Goal: Task Accomplishment & Management: Use online tool/utility

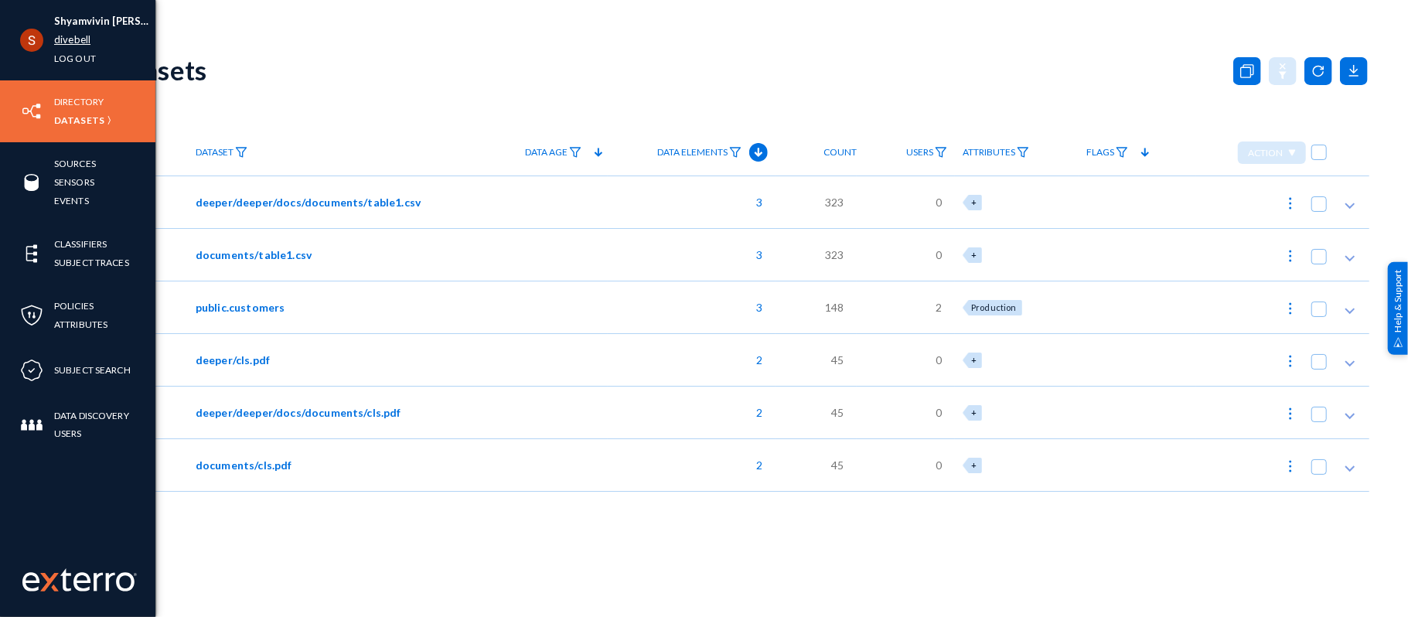
click at [66, 48] on link "divebell" at bounding box center [72, 40] width 36 height 18
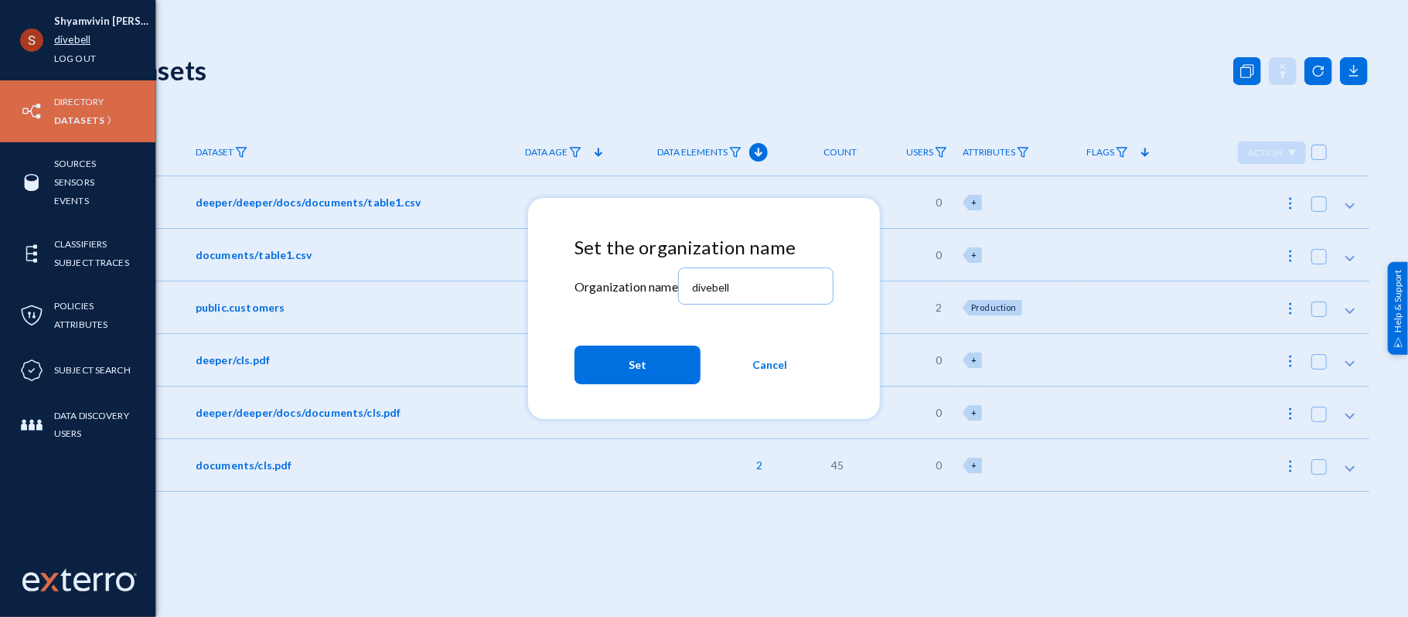
click at [66, 48] on div at bounding box center [704, 308] width 1408 height 617
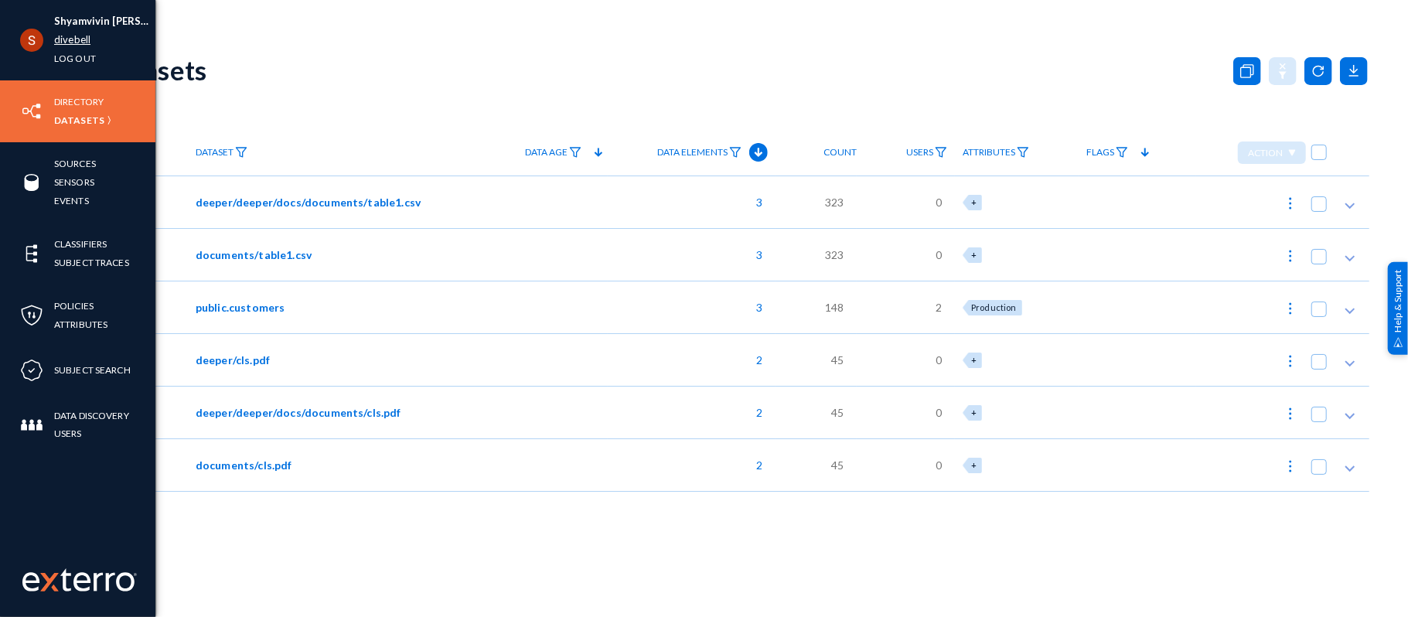
click at [60, 45] on link "divebell" at bounding box center [72, 40] width 36 height 18
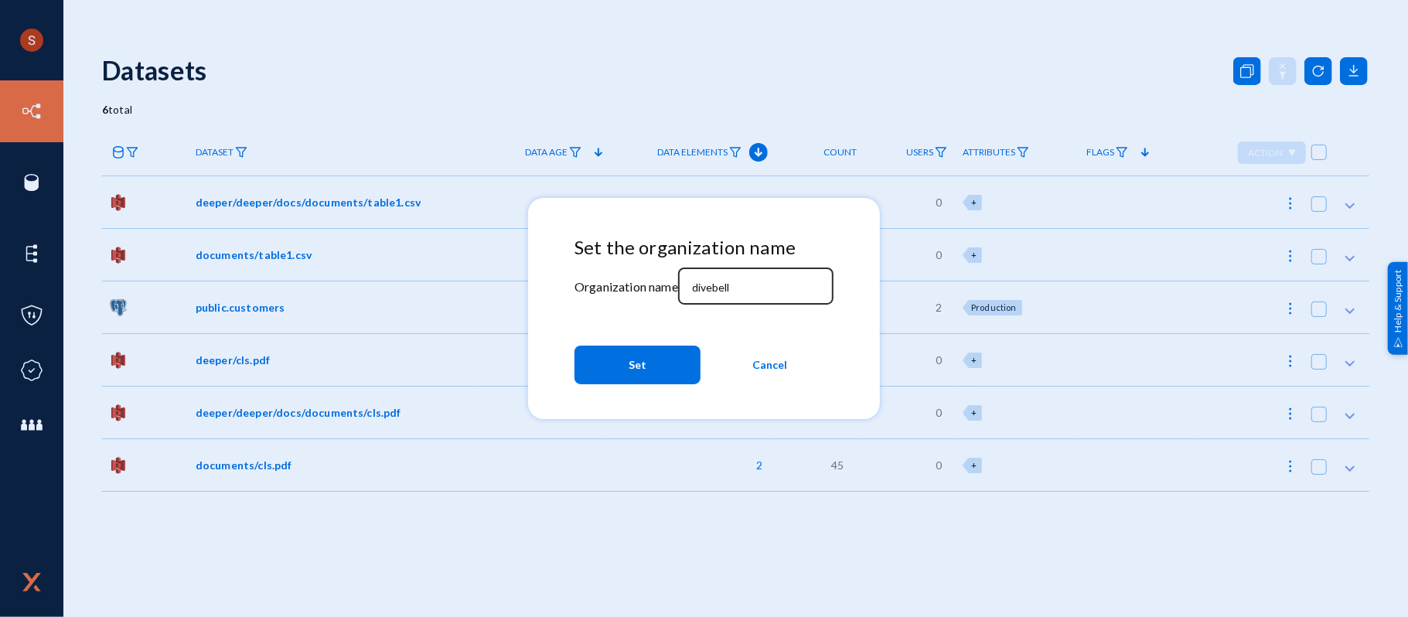
click at [719, 285] on input "divebell" at bounding box center [758, 288] width 133 height 14
type input "tandl"
click at [638, 371] on span "Set" at bounding box center [638, 365] width 18 height 28
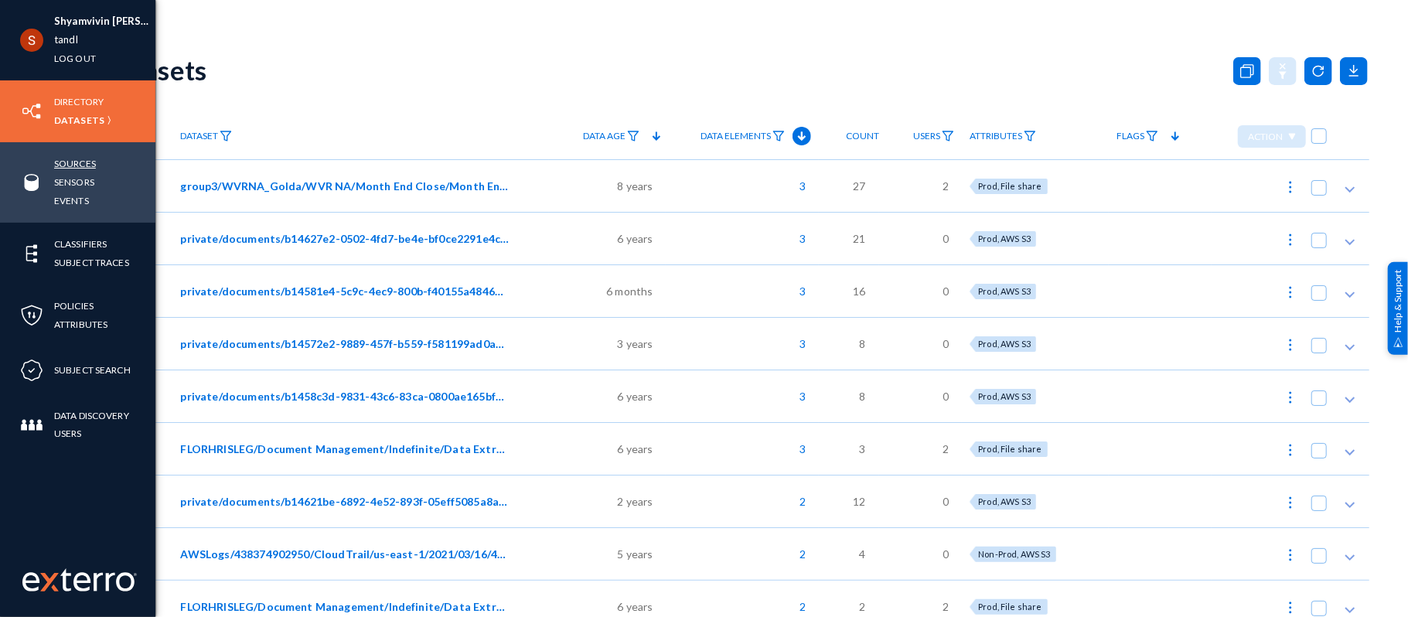
click at [73, 162] on link "Sources" at bounding box center [75, 164] width 42 height 18
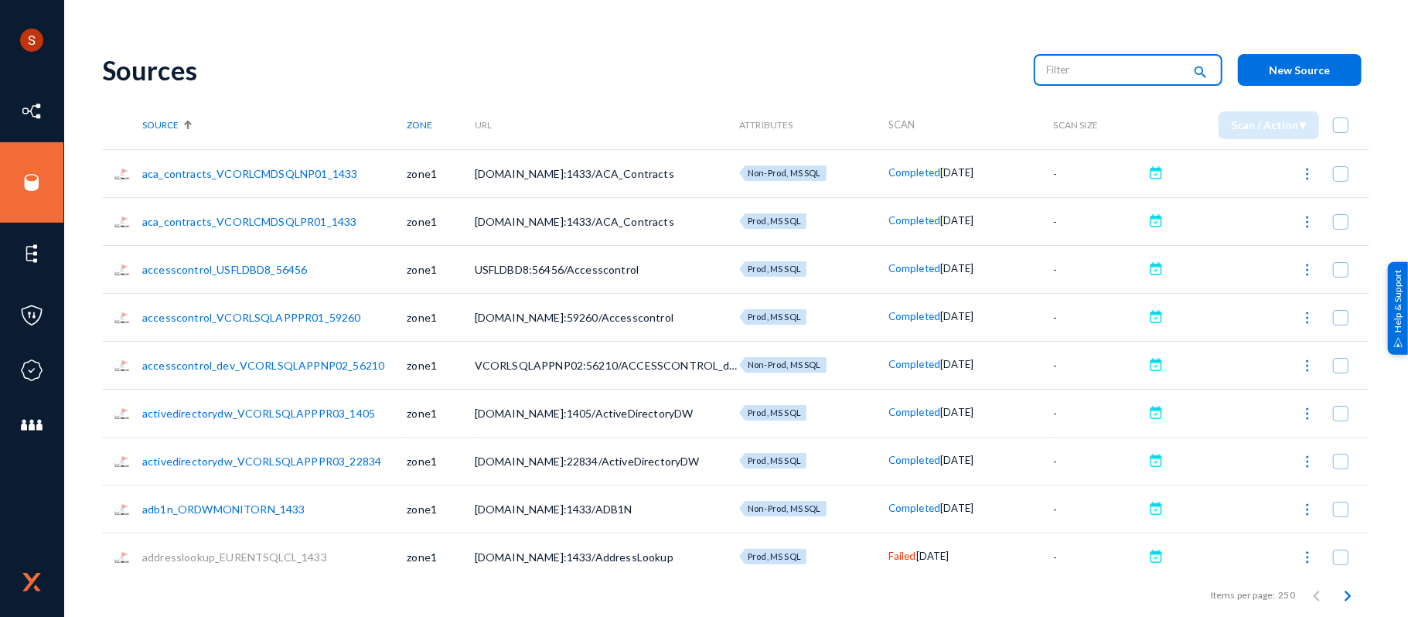
click at [1075, 78] on input "text" at bounding box center [1115, 69] width 136 height 23
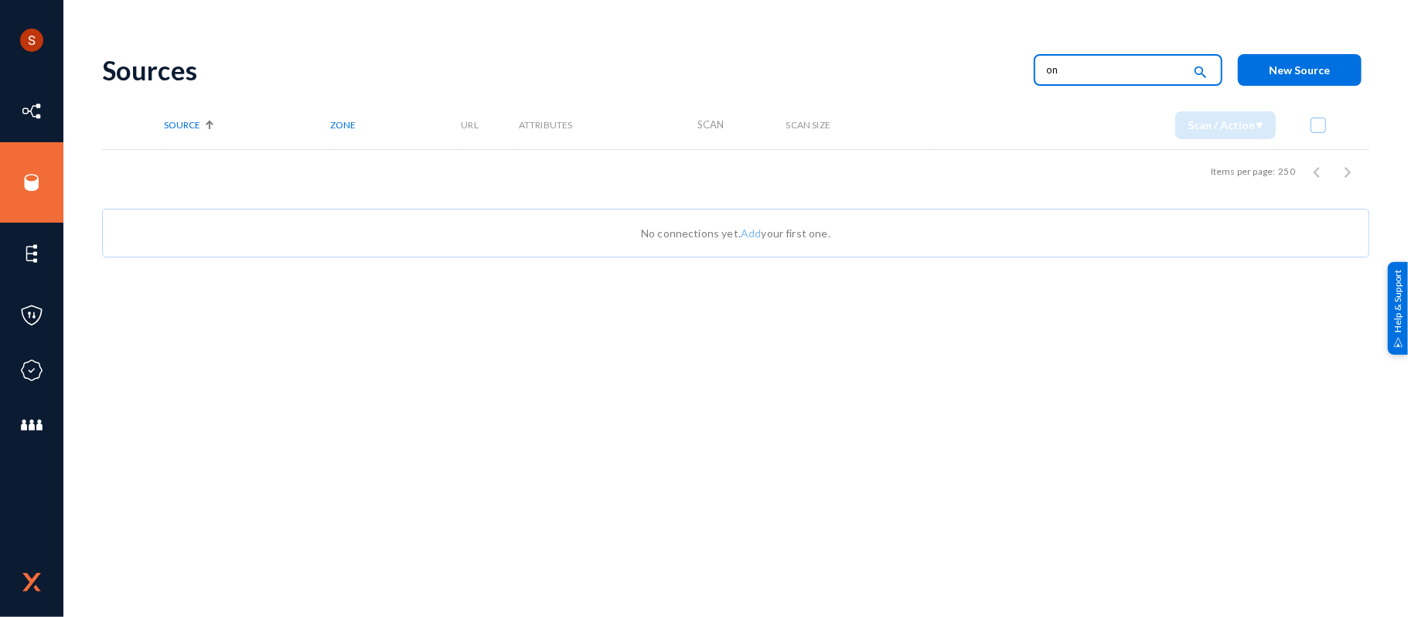
type input "o"
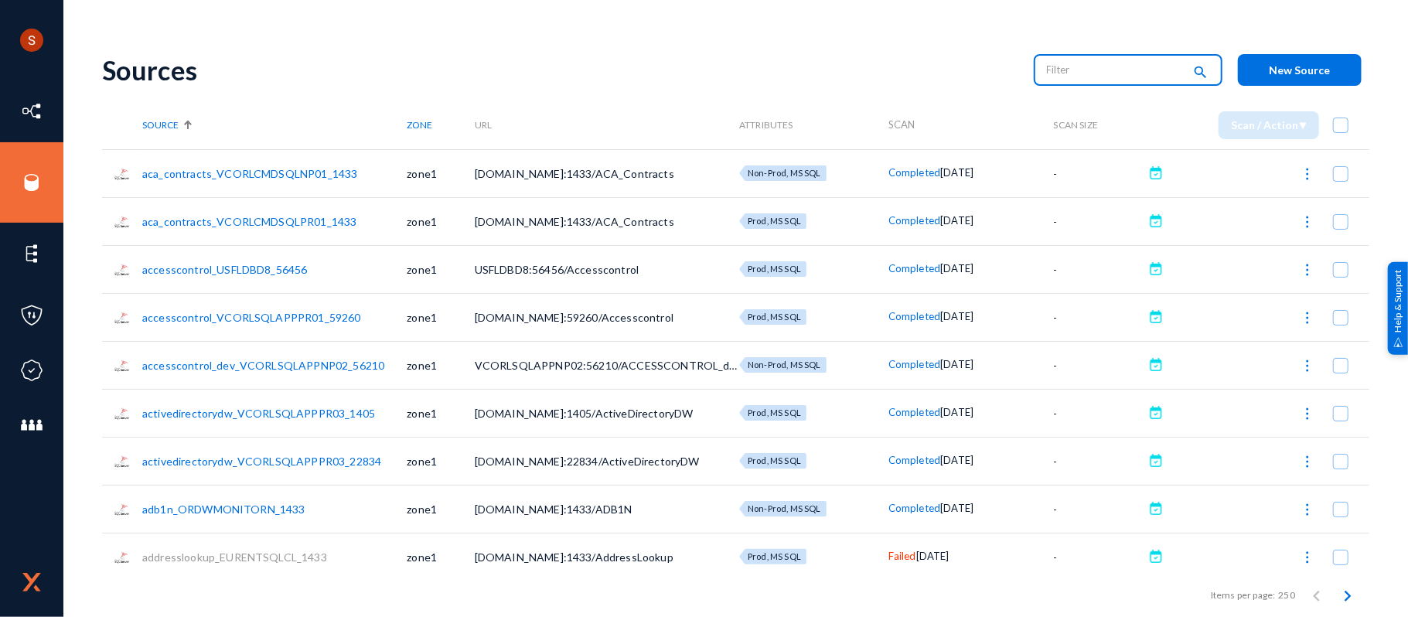
click at [1087, 60] on input "text" at bounding box center [1115, 69] width 136 height 23
type input "i"
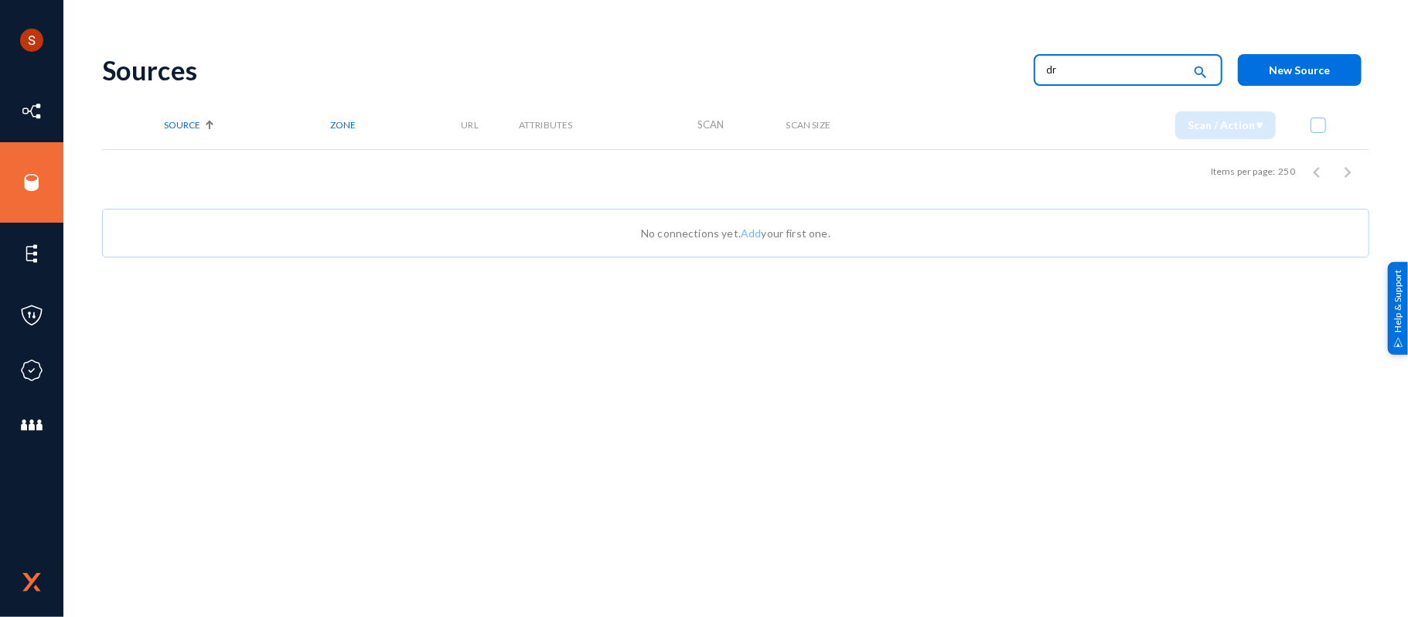
type input "d"
click at [708, 165] on div "Items per page: 250 0 of 0" at bounding box center [735, 171] width 1267 height 43
click at [1067, 78] on input "text" at bounding box center [1115, 69] width 136 height 23
type input "sharepoint"
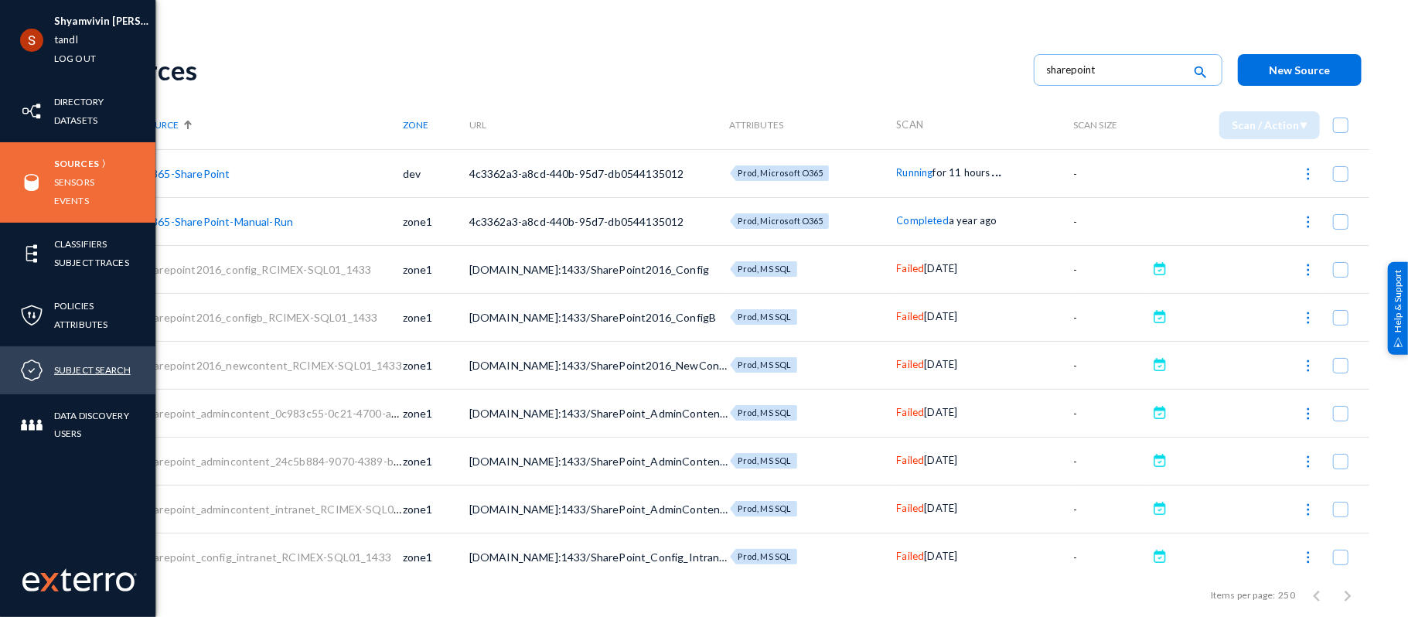
click at [74, 361] on link "Subject Search" at bounding box center [92, 370] width 77 height 18
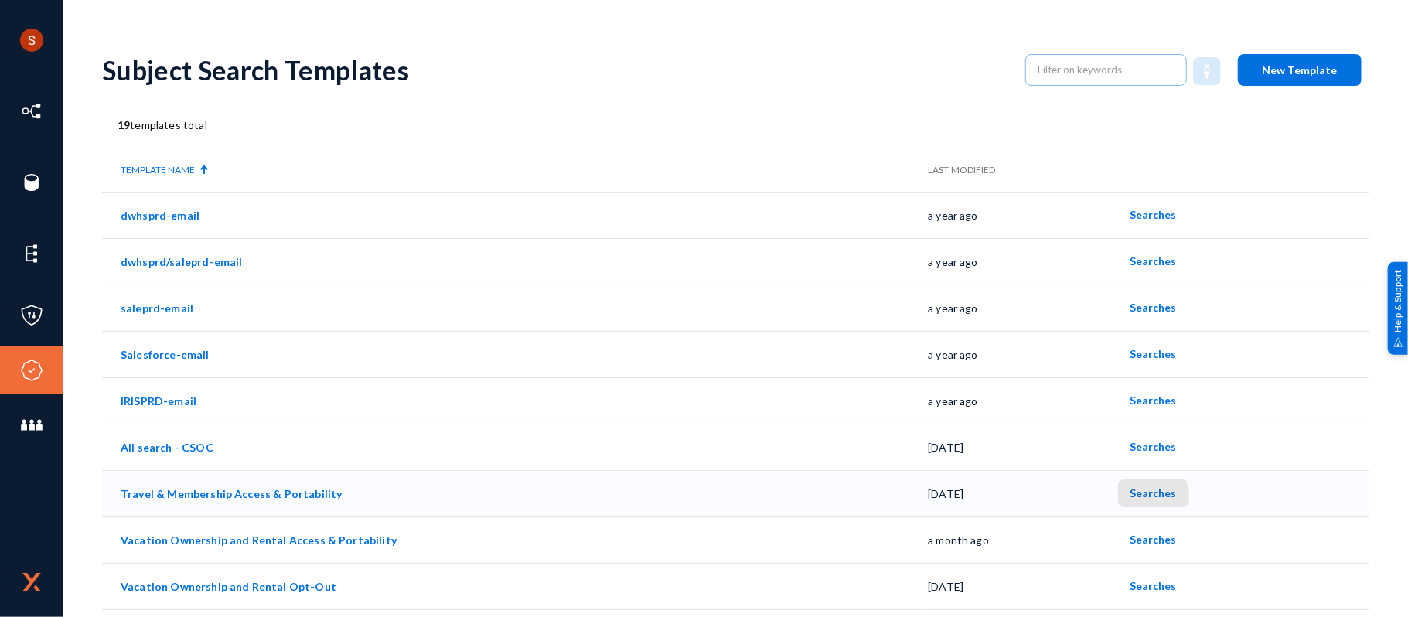
click at [1130, 499] on button "Searches" at bounding box center [1153, 493] width 71 height 28
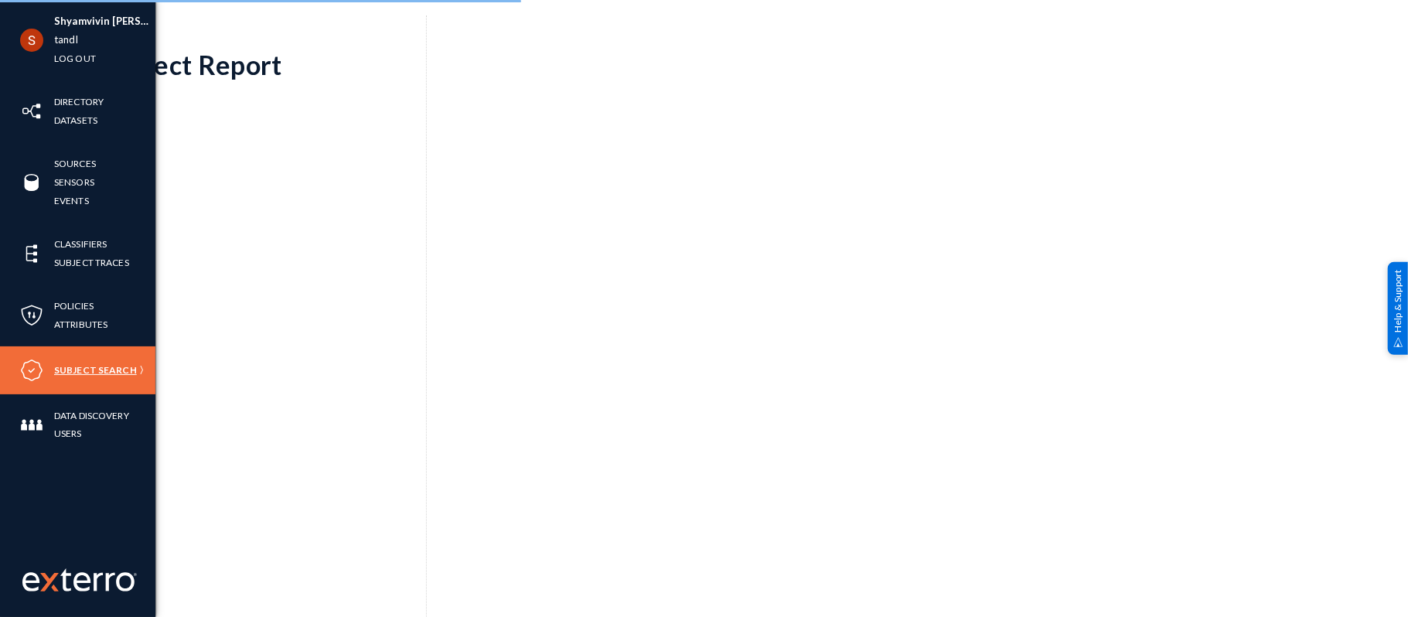
click at [77, 370] on link "Subject Search" at bounding box center [95, 370] width 83 height 18
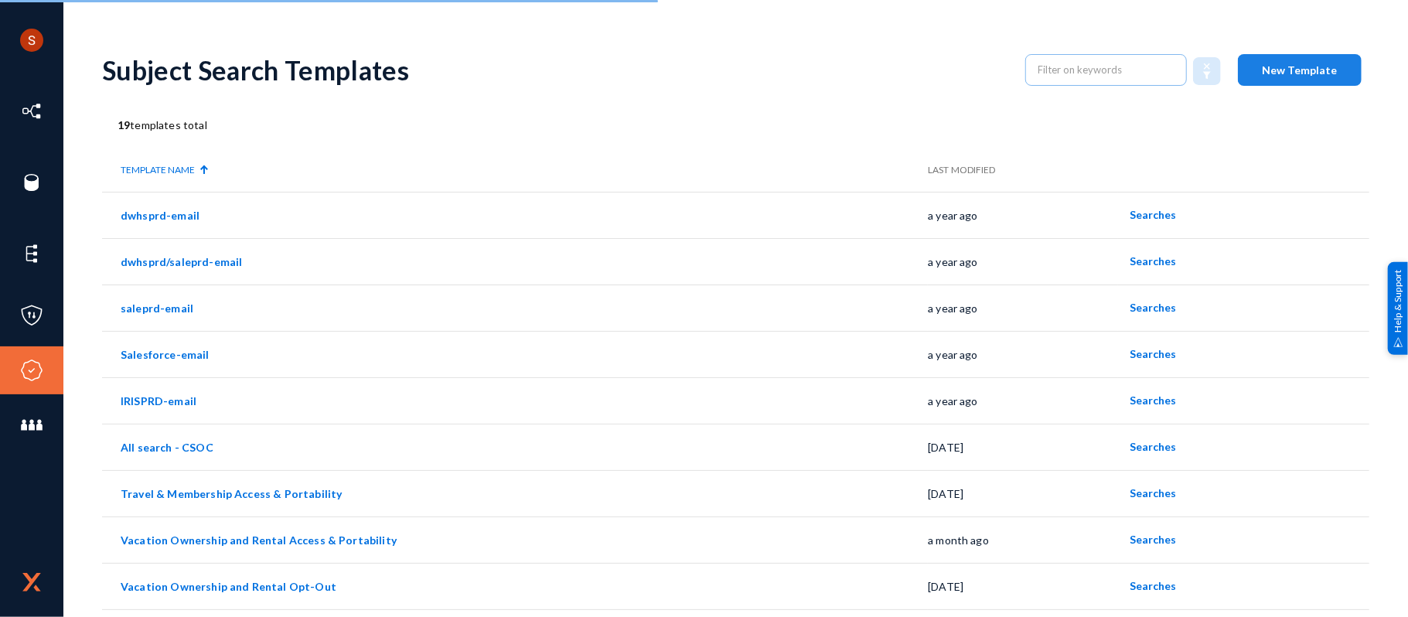
click at [1263, 56] on button "New Template" at bounding box center [1300, 70] width 124 height 32
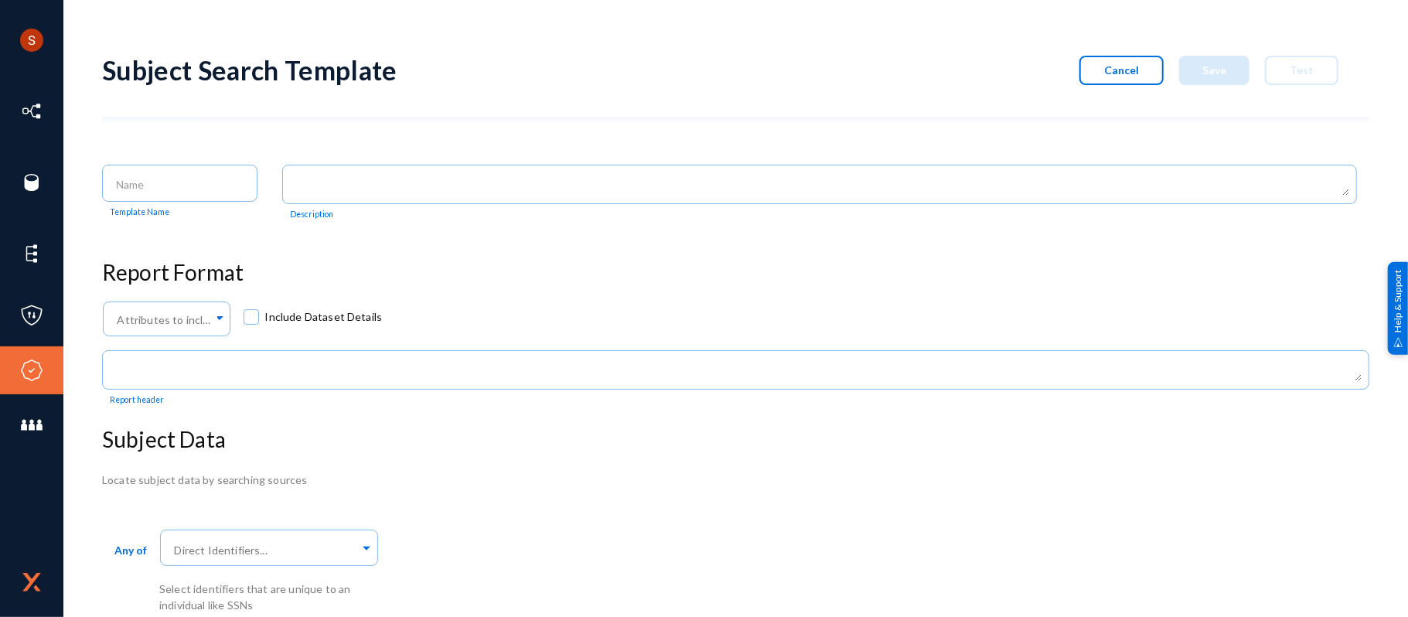
scroll to position [1, 0]
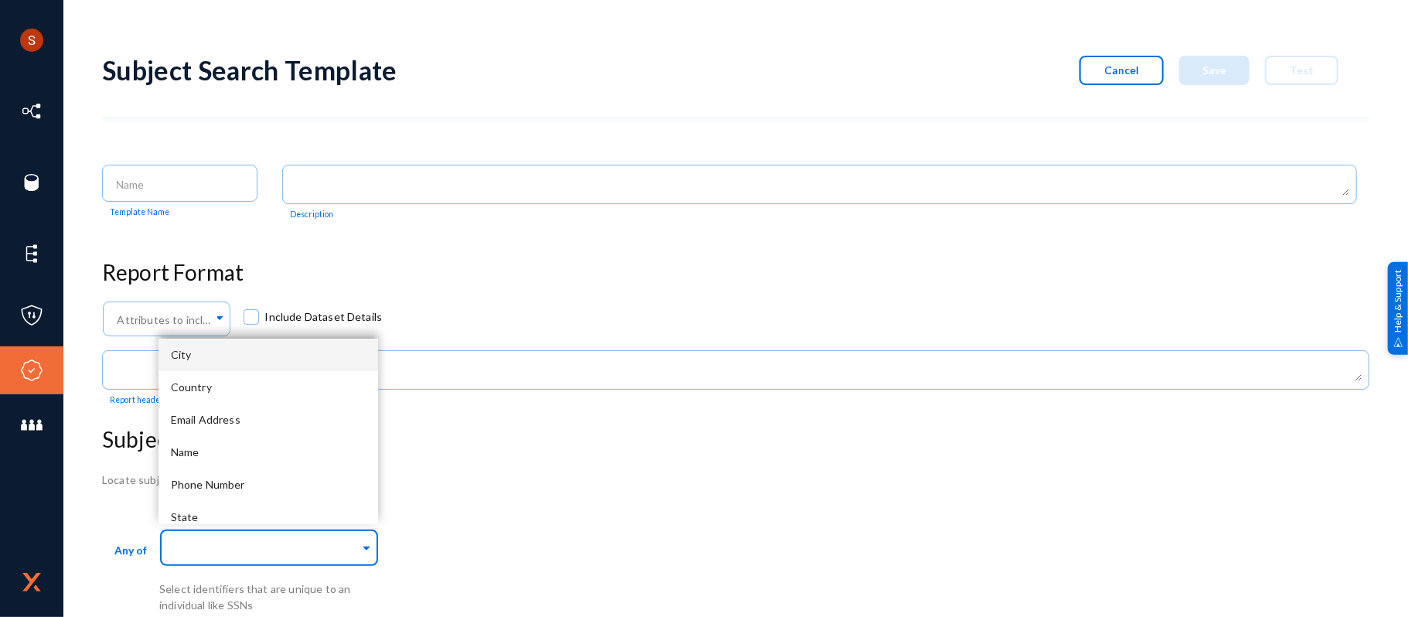
click at [261, 554] on input "text" at bounding box center [266, 550] width 188 height 15
click at [239, 421] on span "Email Address" at bounding box center [206, 419] width 70 height 13
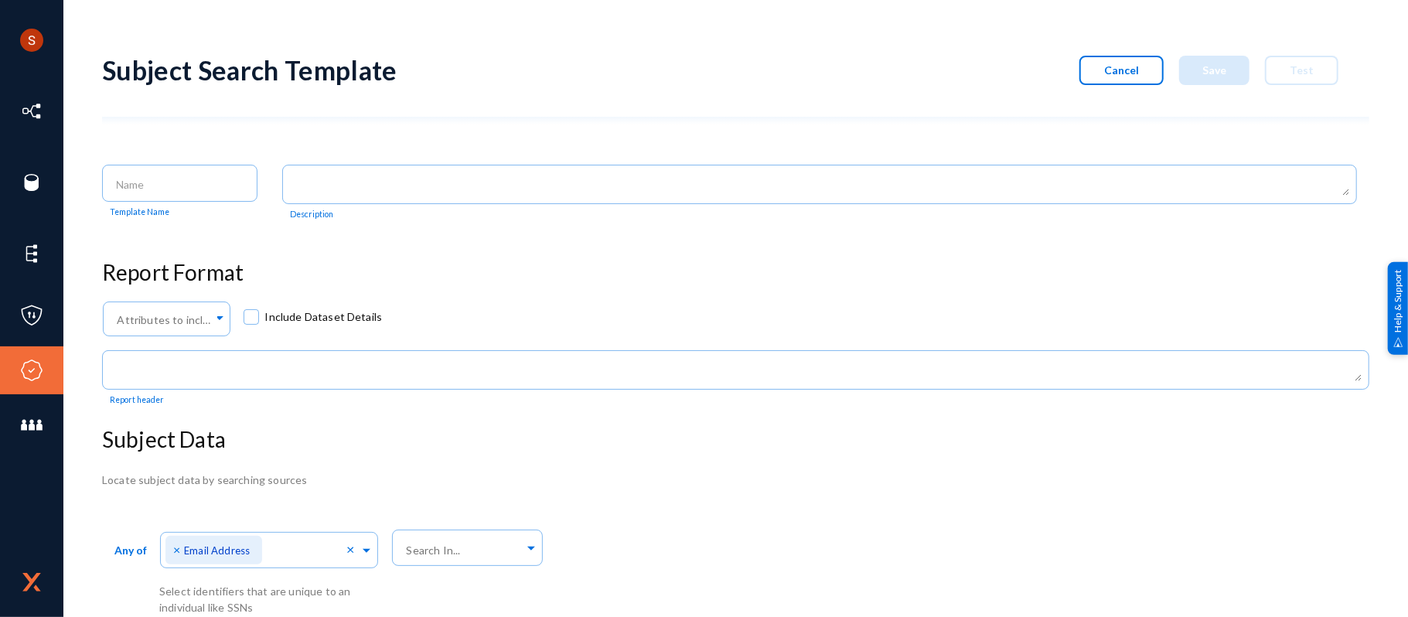
click at [834, 319] on div "Attributes to include in report... Include Dataset Details" at bounding box center [735, 322] width 1267 height 49
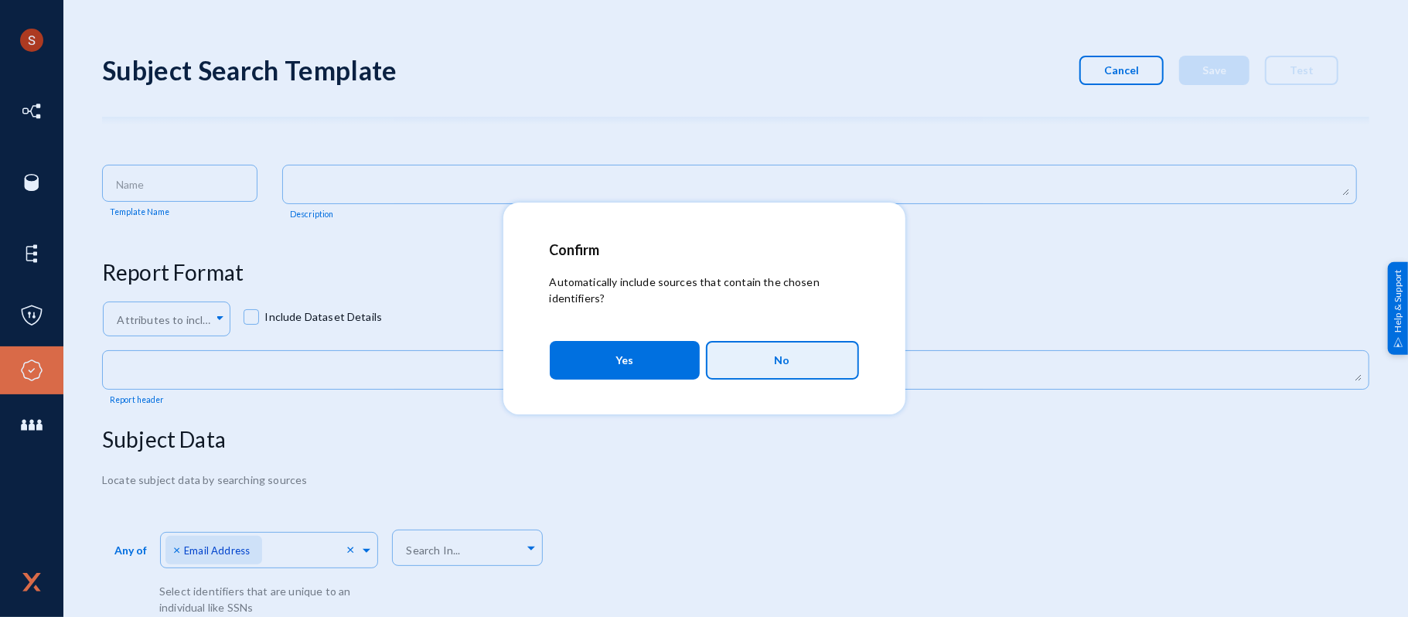
click at [799, 351] on button "No" at bounding box center [782, 360] width 153 height 39
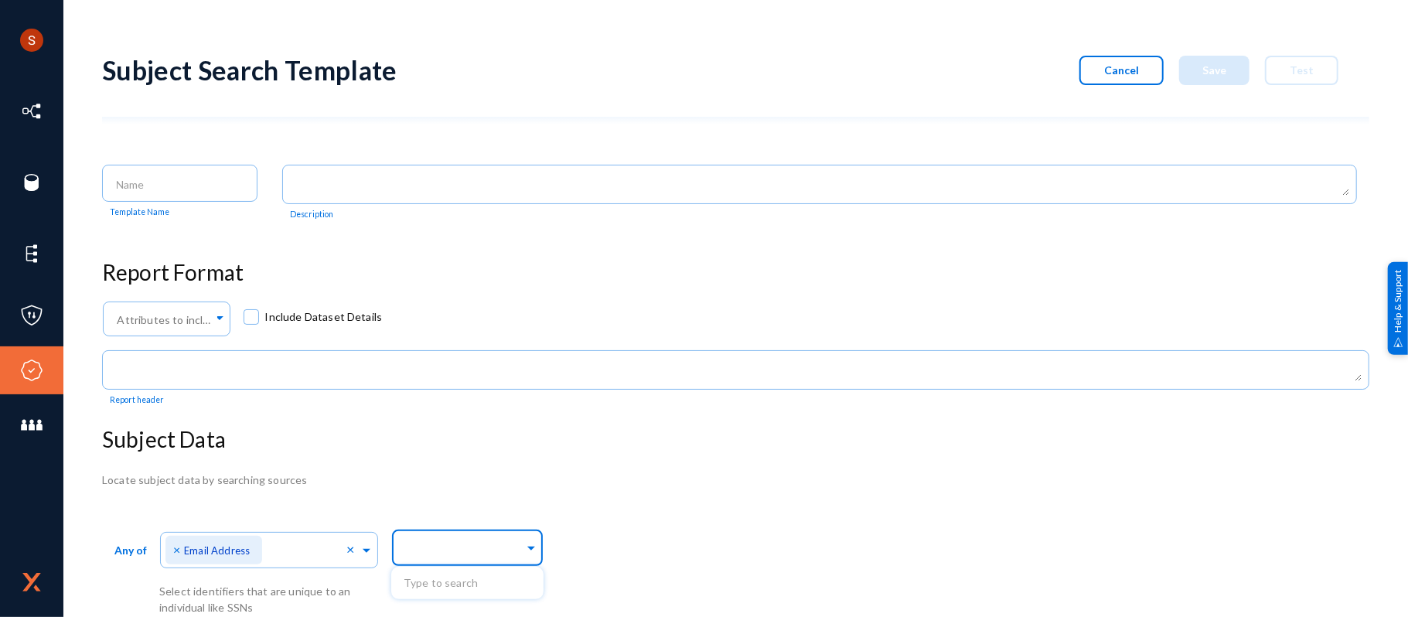
click at [468, 551] on input "text" at bounding box center [464, 550] width 121 height 15
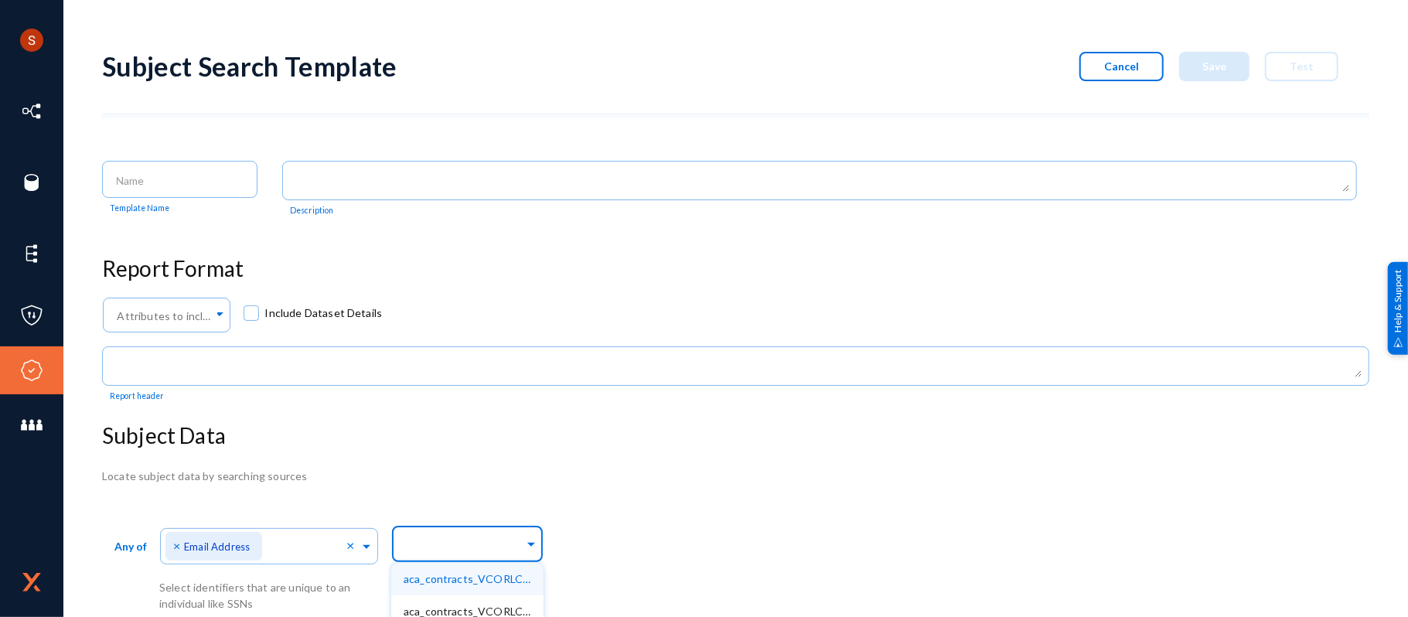
scroll to position [141, 0]
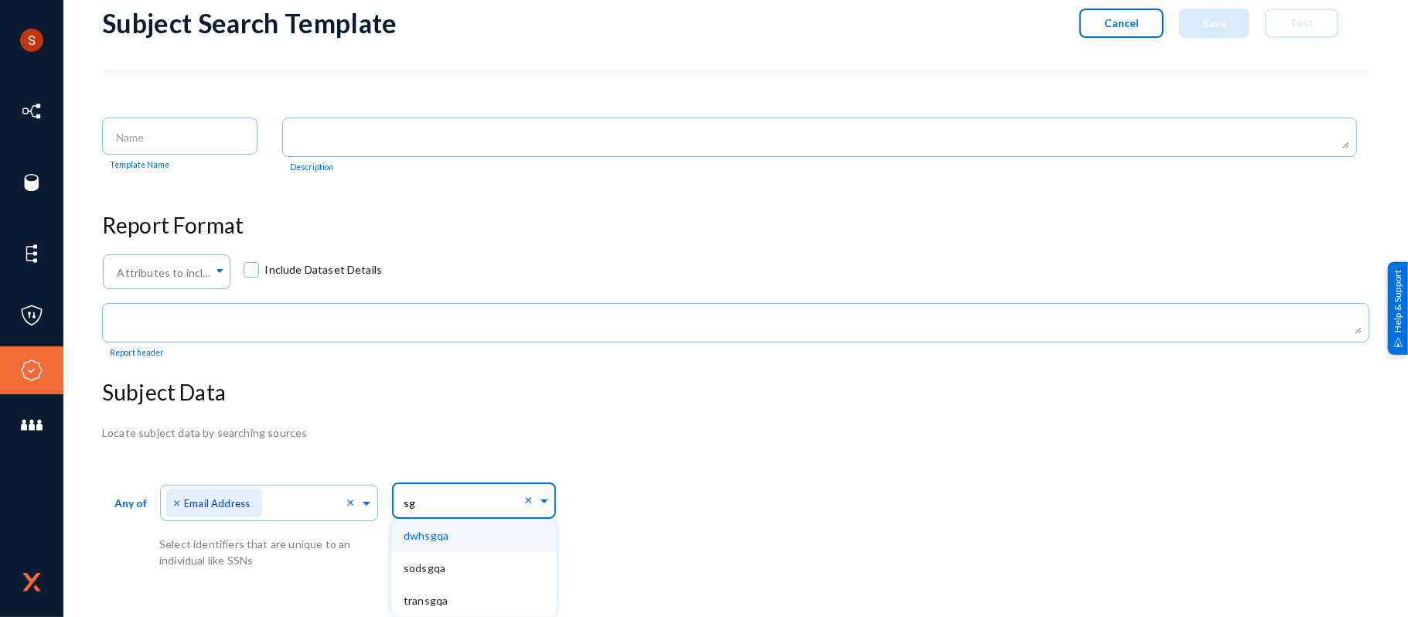
type input "s"
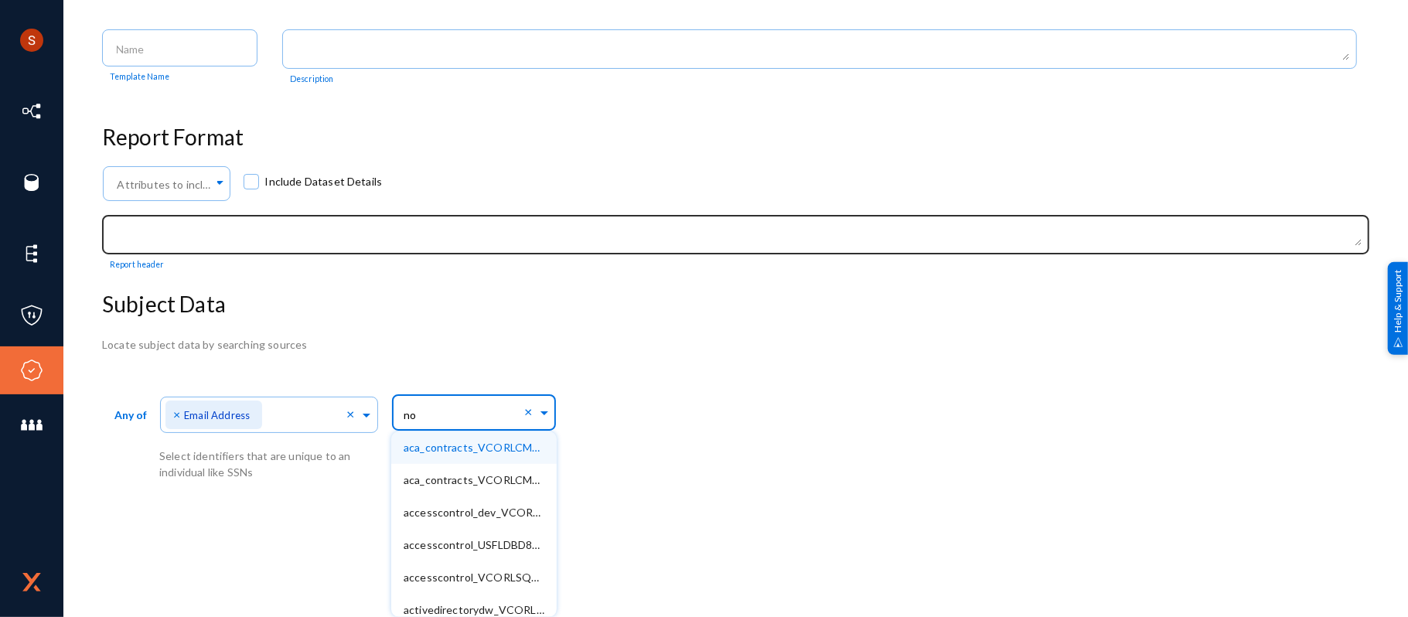
type input "n"
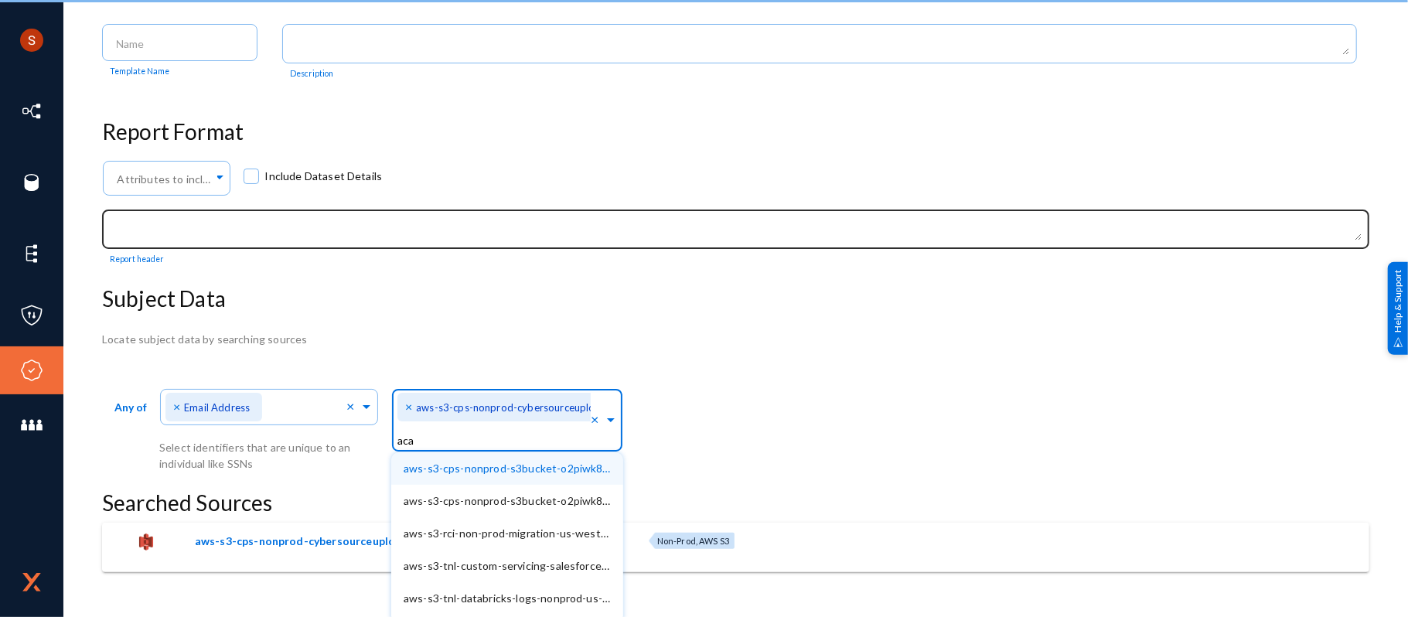
scroll to position [87, 0]
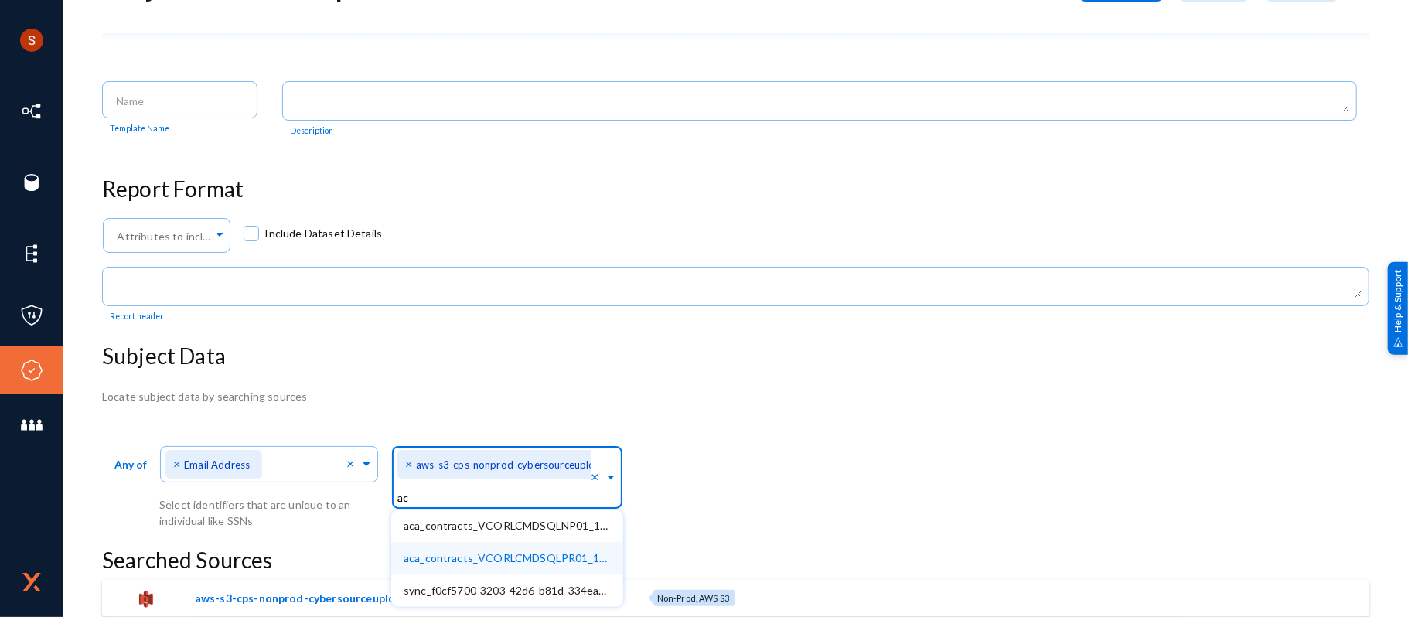
type input "a"
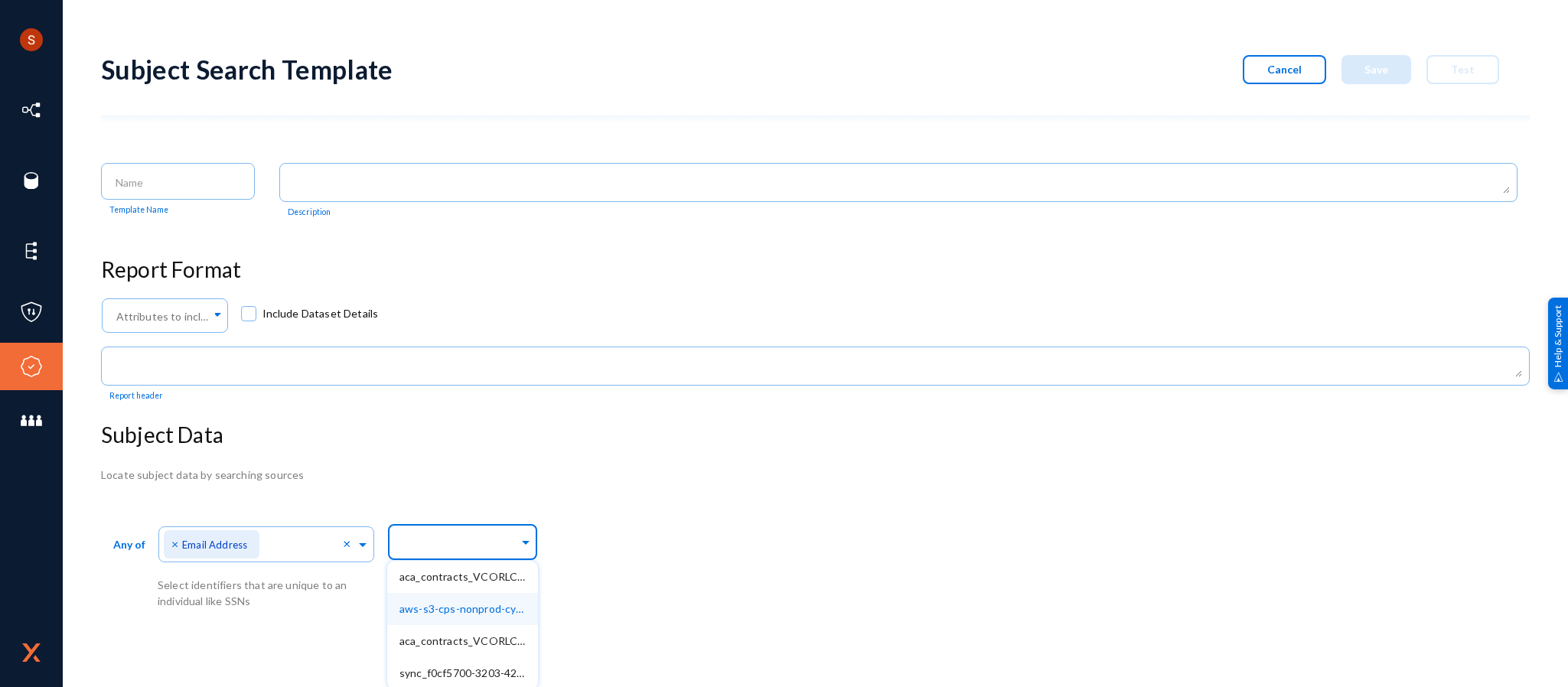
scroll to position [3, 0]
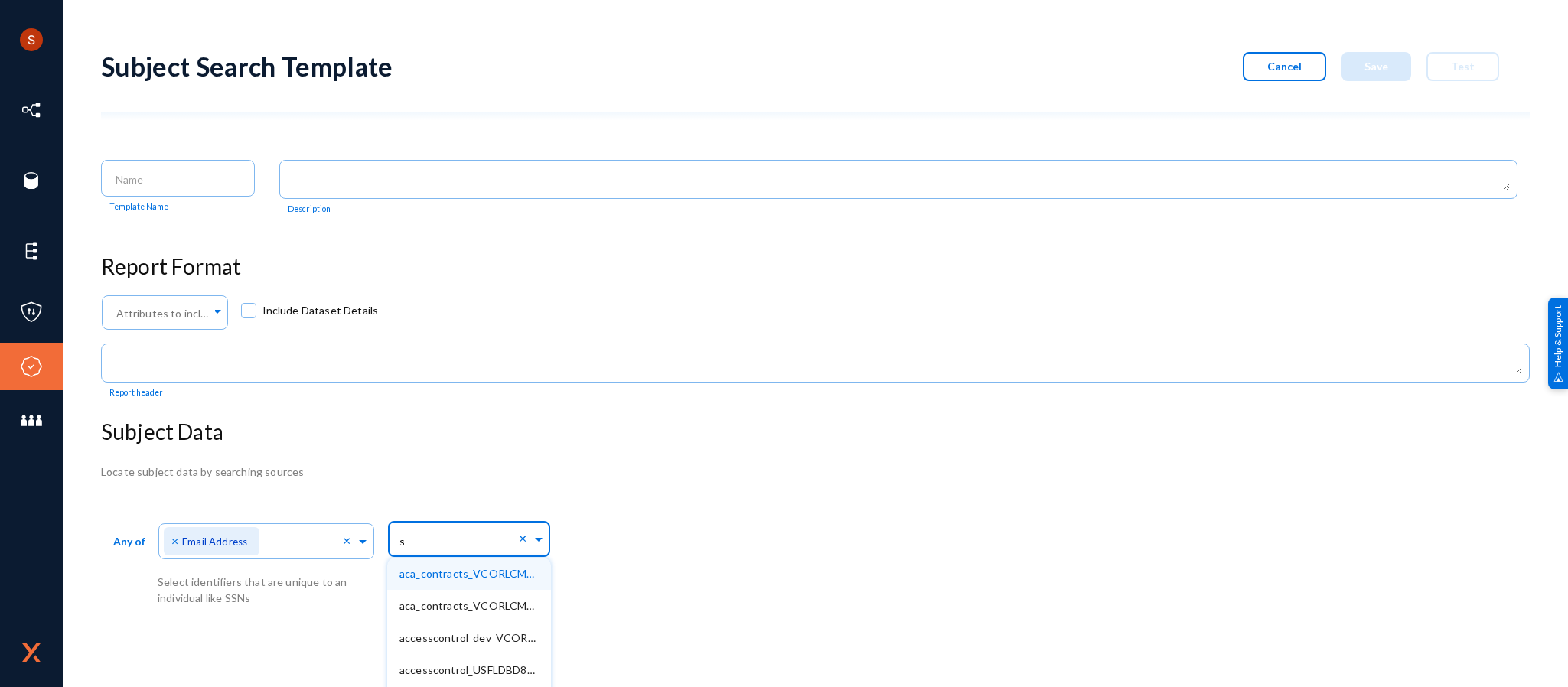
type input "sy"
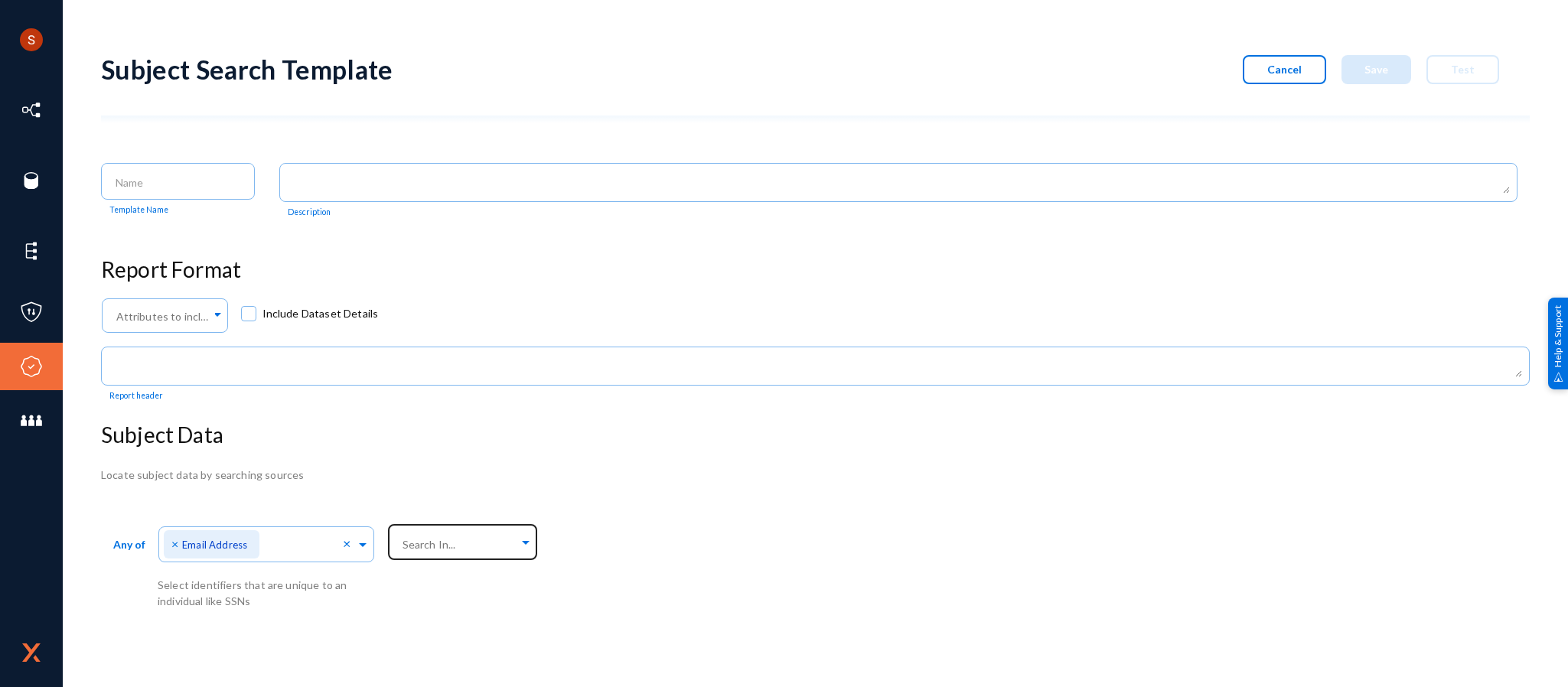
scroll to position [0, 0]
click at [882, 442] on div "Subject Search Template Cancel Save Test Template Name Description Report Forma…" at bounding box center [816, 324] width 1429 height 571
click at [174, 537] on span "×" at bounding box center [176, 543] width 11 height 15
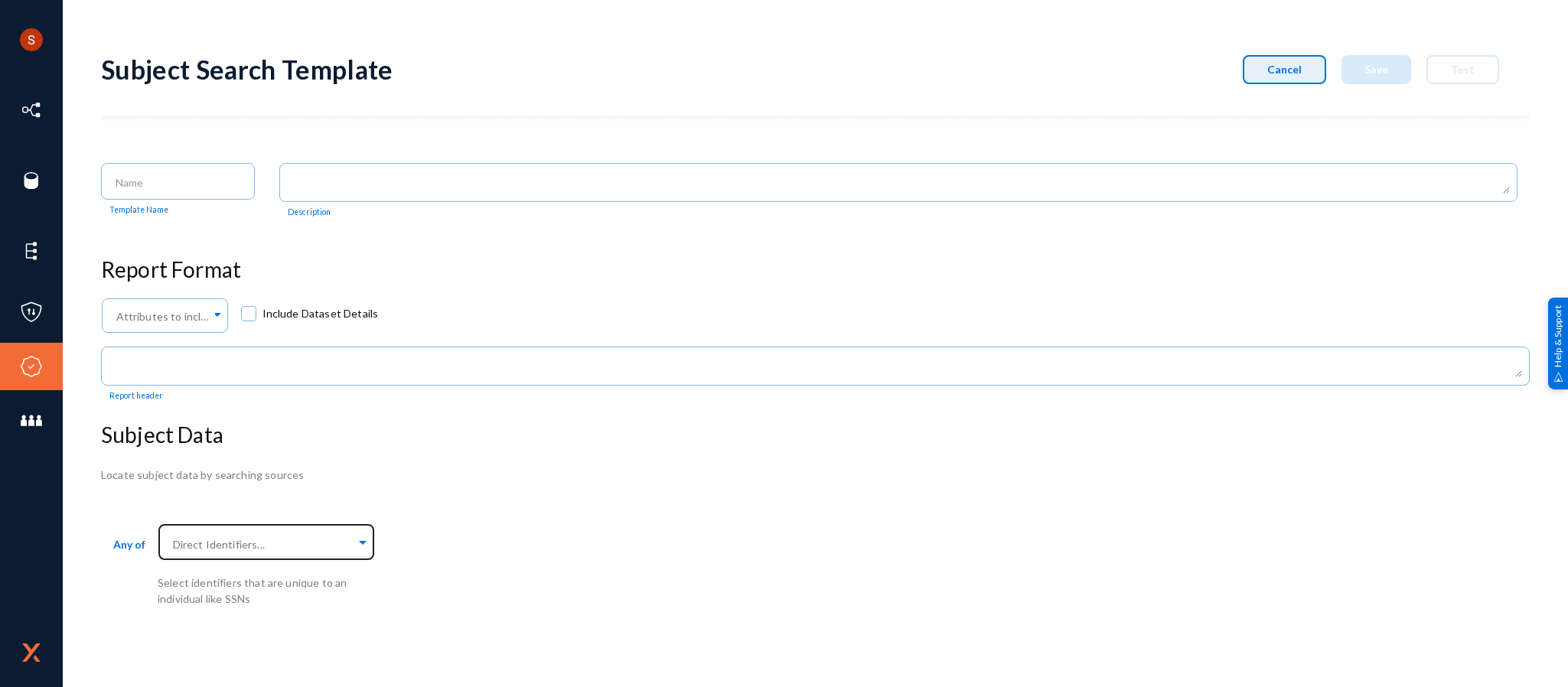
click at [1264, 78] on button "Cancel" at bounding box center [1285, 69] width 83 height 29
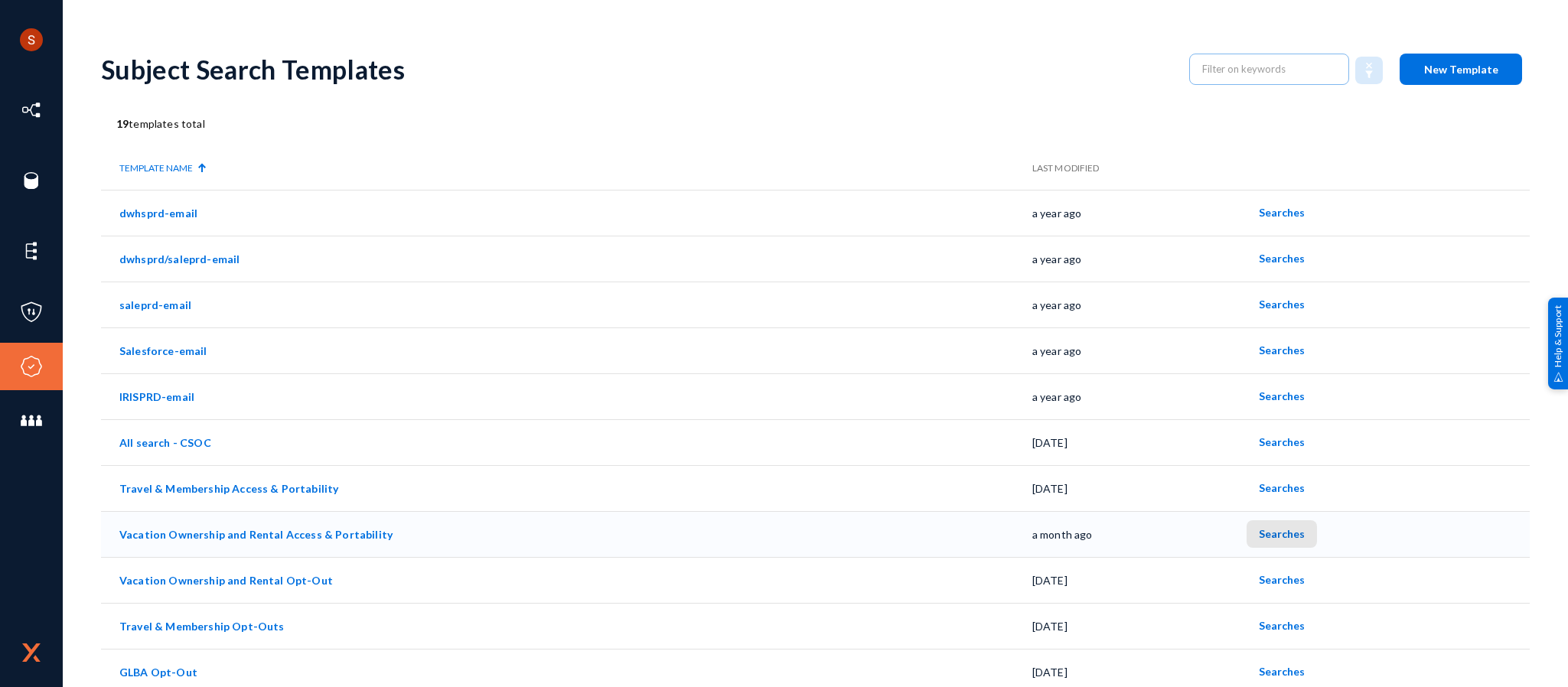
click at [1281, 529] on span "Searches" at bounding box center [1282, 534] width 46 height 13
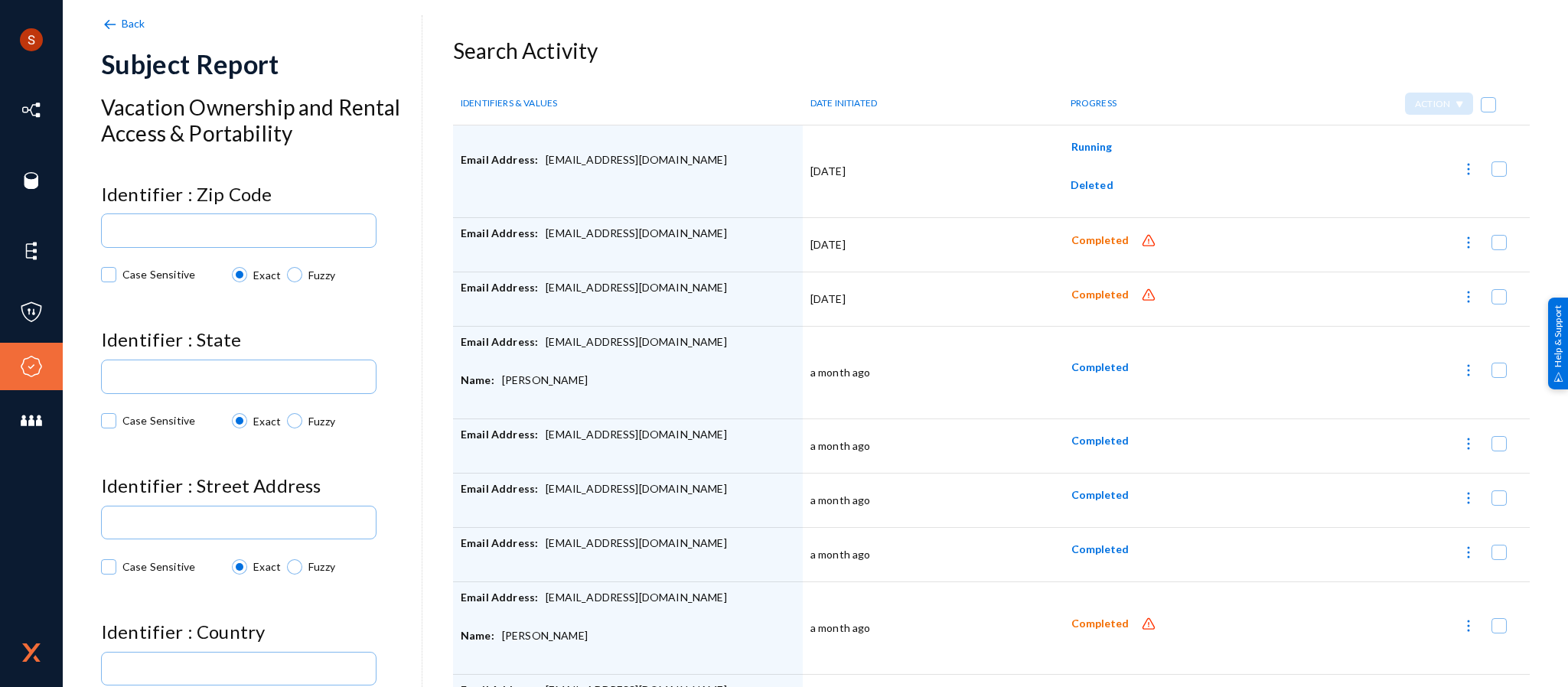
scroll to position [93, 0]
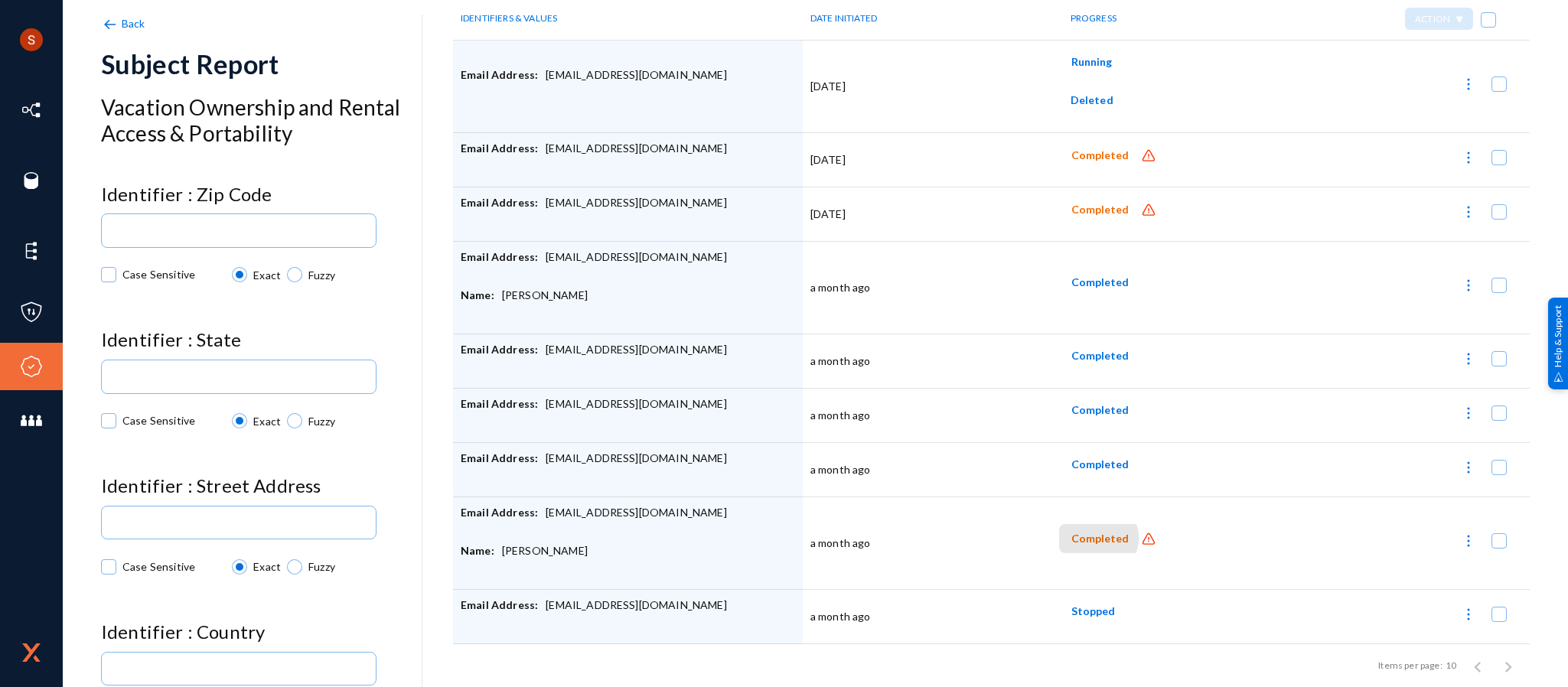
click at [1089, 533] on span "Completed" at bounding box center [1100, 539] width 57 height 13
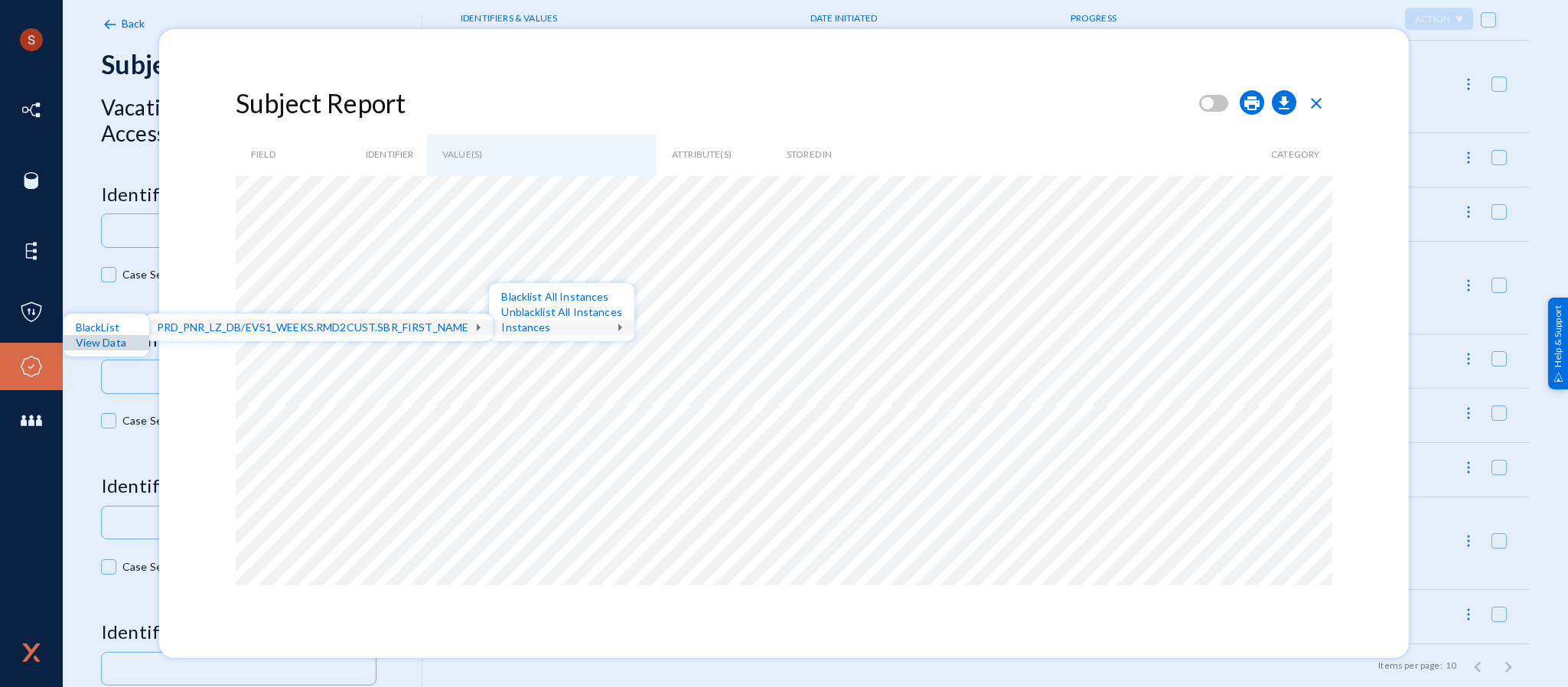
click at [131, 346] on div "View Data" at bounding box center [106, 343] width 86 height 15
